Goal: Navigation & Orientation: Find specific page/section

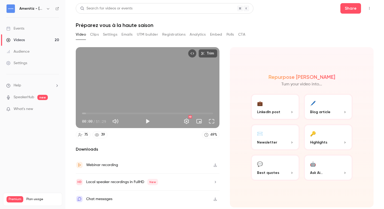
click at [179, 34] on button "Registrations" at bounding box center [173, 34] width 23 height 8
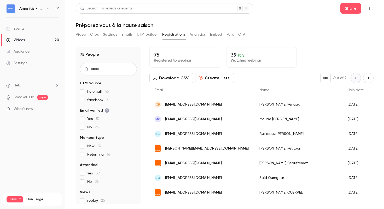
click at [197, 33] on button "Analytics" at bounding box center [198, 34] width 16 height 8
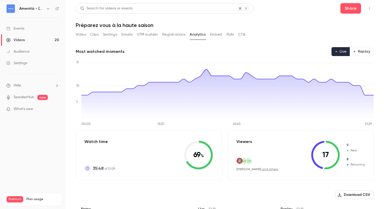
click at [215, 35] on button "Embed" at bounding box center [216, 34] width 12 height 8
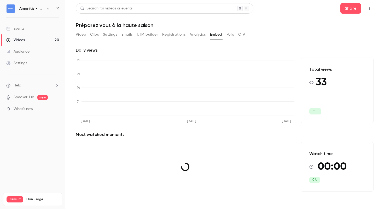
click at [233, 34] on button "Polls" at bounding box center [231, 34] width 8 height 8
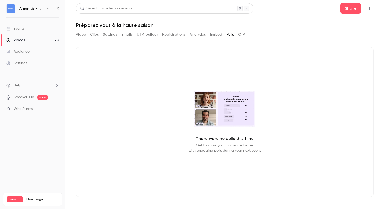
click at [245, 34] on button "CTA" at bounding box center [241, 34] width 7 height 8
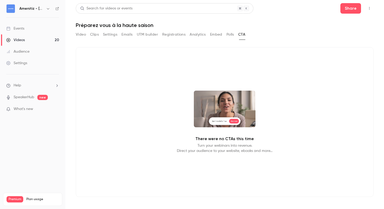
click at [229, 37] on button "Polls" at bounding box center [231, 34] width 8 height 8
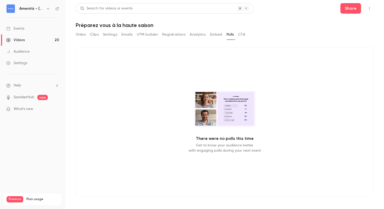
click at [242, 99] on video at bounding box center [225, 109] width 62 height 36
click at [217, 32] on button "Embed" at bounding box center [216, 34] width 12 height 8
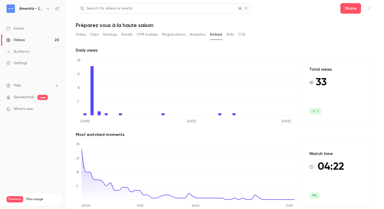
click at [146, 38] on button "UTM builder" at bounding box center [147, 34] width 21 height 8
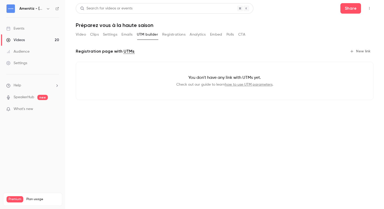
click at [176, 38] on button "Registrations" at bounding box center [173, 34] width 23 height 8
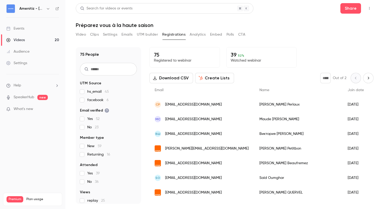
click at [125, 36] on button "Emails" at bounding box center [127, 34] width 11 height 8
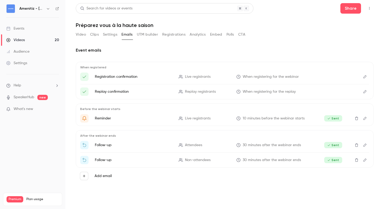
click at [108, 36] on button "Settings" at bounding box center [110, 34] width 14 height 8
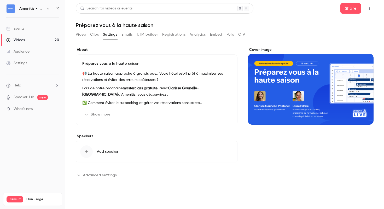
click at [88, 113] on icon "button" at bounding box center [86, 114] width 4 height 4
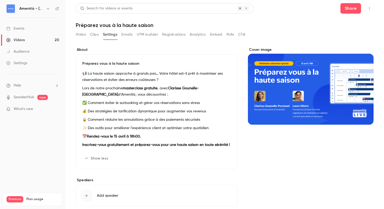
click at [94, 36] on button "Clips" at bounding box center [94, 34] width 9 height 8
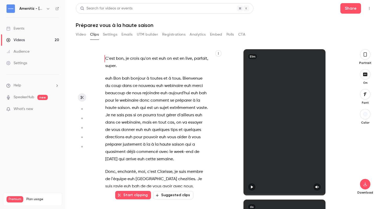
click at [80, 35] on button "Video" at bounding box center [81, 34] width 10 height 8
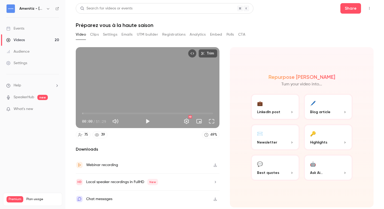
click at [94, 36] on button "Clips" at bounding box center [94, 34] width 9 height 8
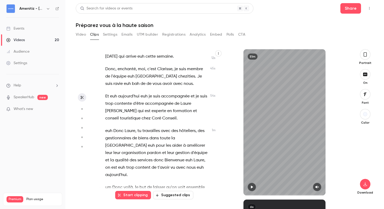
scroll to position [71, 0]
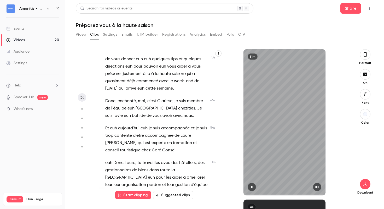
click at [82, 35] on button "Video" at bounding box center [81, 34] width 10 height 8
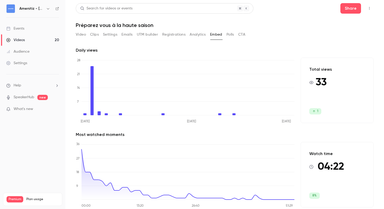
click at [25, 41] on link "Videos 20" at bounding box center [32, 39] width 65 height 11
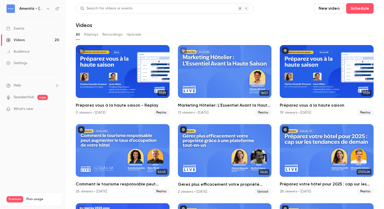
click at [43, 8] on h6 "Amenitiz - [GEOGRAPHIC_DATA] 🇫🇷" at bounding box center [31, 8] width 25 height 5
click at [48, 10] on icon "button" at bounding box center [48, 9] width 4 height 4
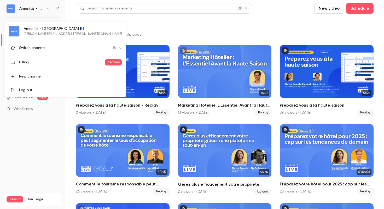
click at [113, 47] on span "18" at bounding box center [114, 47] width 3 height 5
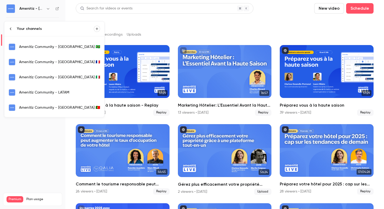
scroll to position [15, 0]
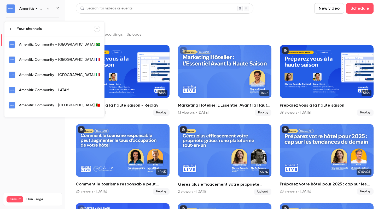
click at [51, 76] on div "Amenitiz Community - [GEOGRAPHIC_DATA] 🇮🇹" at bounding box center [59, 74] width 81 height 5
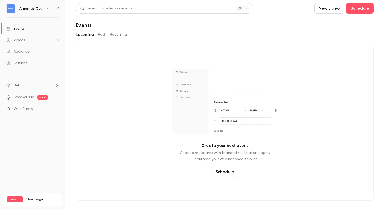
click at [45, 9] on button "button" at bounding box center [48, 8] width 6 height 6
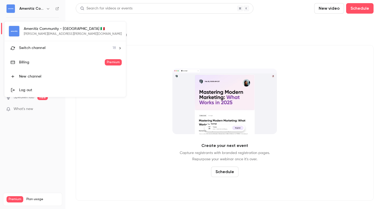
click at [74, 47] on li "Switch channel 18" at bounding box center [65, 48] width 122 height 14
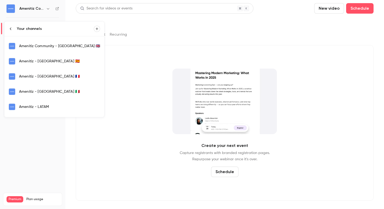
scroll to position [123, 0]
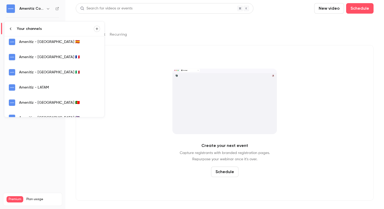
click at [48, 72] on div "Amenitiz - [GEOGRAPHIC_DATA] 🇮🇹" at bounding box center [59, 72] width 81 height 5
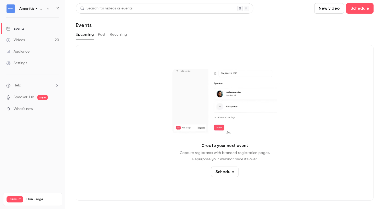
click at [99, 34] on button "Past" at bounding box center [102, 34] width 8 height 8
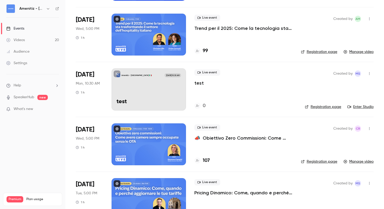
scroll to position [358, 0]
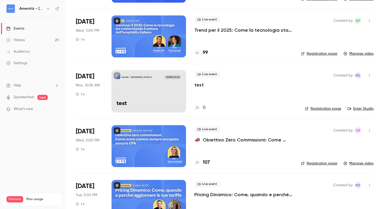
click at [252, 140] on p "📣 Obiettivo Zero Commissioni: Come Avere camere sempre occupate senza le OTA" at bounding box center [243, 139] width 98 height 6
